Goal: Find contact information: Find contact information

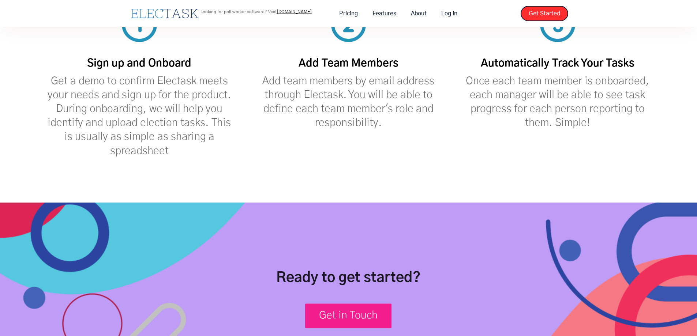
scroll to position [2350, 0]
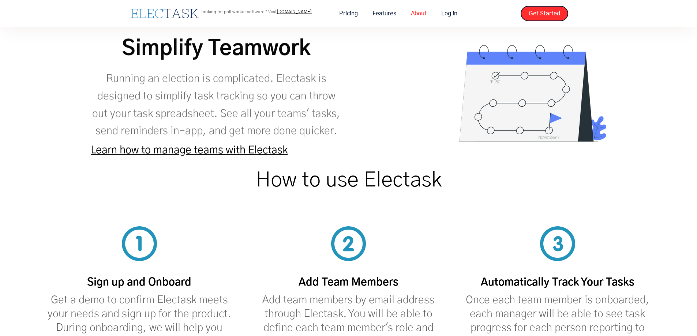
click at [420, 19] on link "About" at bounding box center [418, 13] width 30 height 15
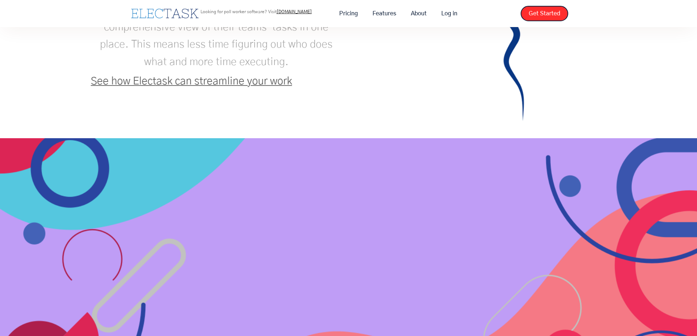
scroll to position [1335, 0]
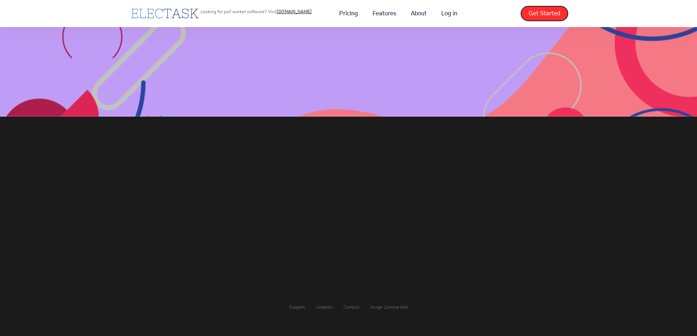
click at [343, 305] on link "Contact" at bounding box center [351, 307] width 16 height 4
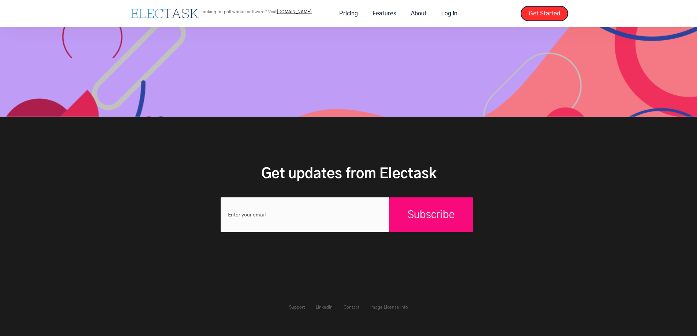
click at [343, 305] on link "Contact" at bounding box center [351, 307] width 16 height 4
click at [354, 309] on div "Support Linkedin Contact Image License Info" at bounding box center [348, 307] width 130 height 29
click at [343, 305] on link "Contact" at bounding box center [351, 307] width 16 height 4
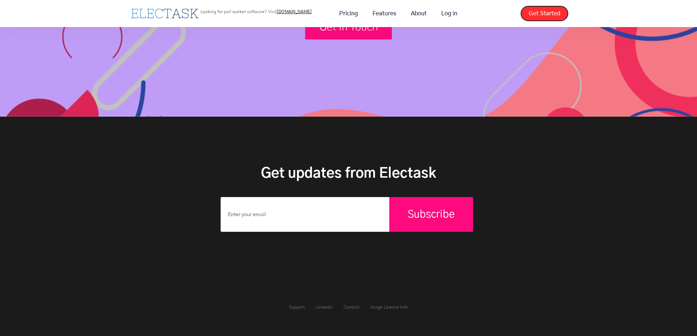
click at [344, 304] on div "Support Linkedin Contact Image License Info" at bounding box center [348, 307] width 130 height 29
click at [346, 308] on link "Contact" at bounding box center [351, 307] width 16 height 4
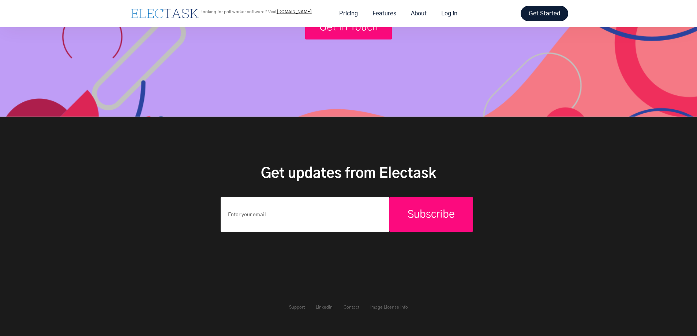
click at [548, 12] on link "Get Started" at bounding box center [544, 13] width 48 height 15
